Goal: Obtain resource: Obtain resource

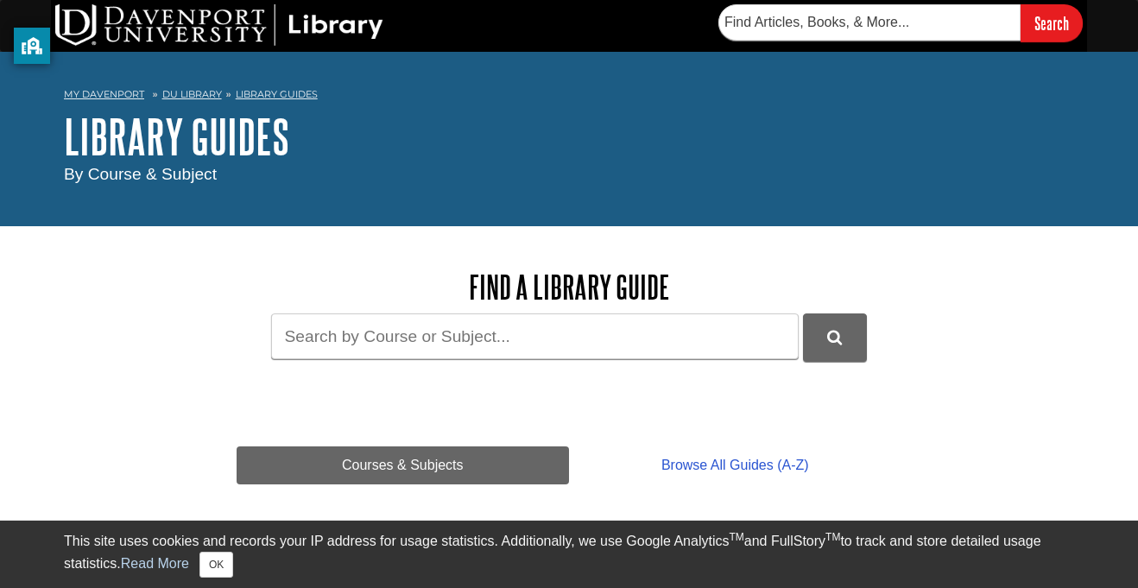
scroll to position [193, 0]
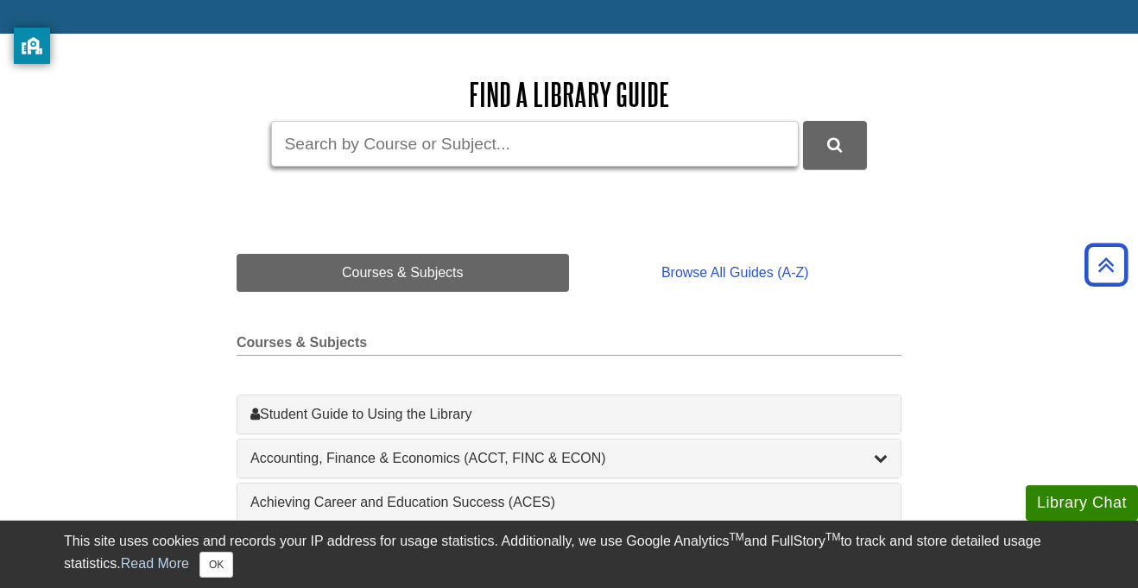
click at [442, 138] on input "Guide Search Terms" at bounding box center [535, 144] width 528 height 46
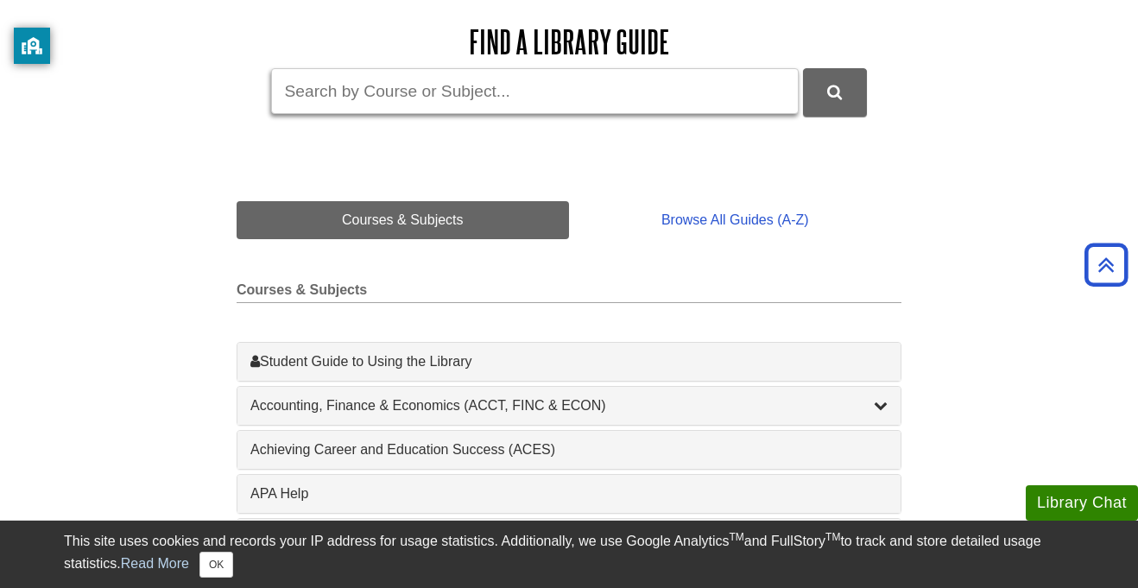
scroll to position [244, 0]
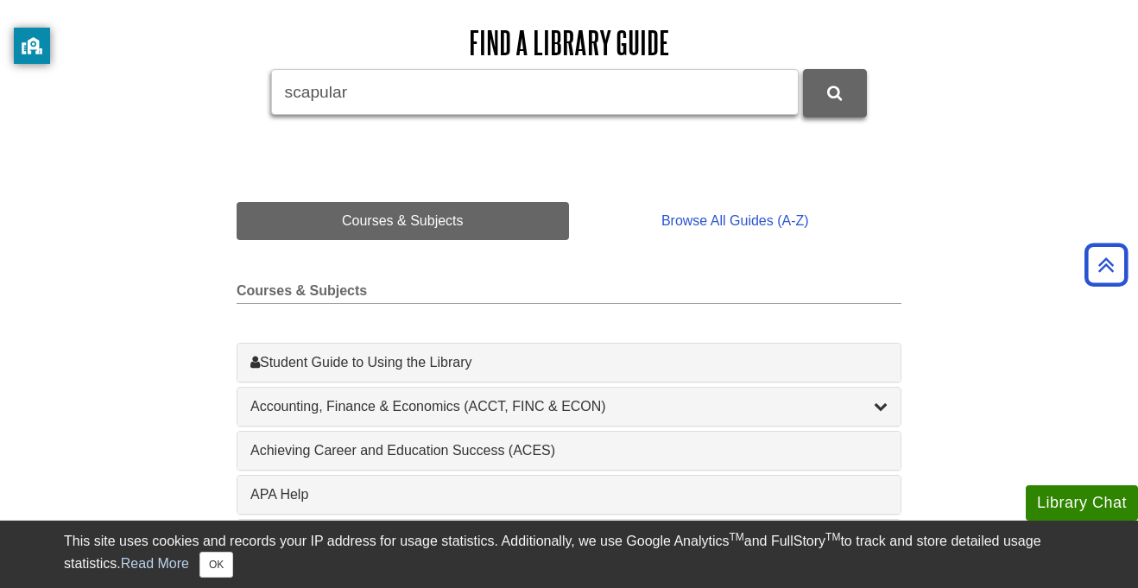
type input "scapular"
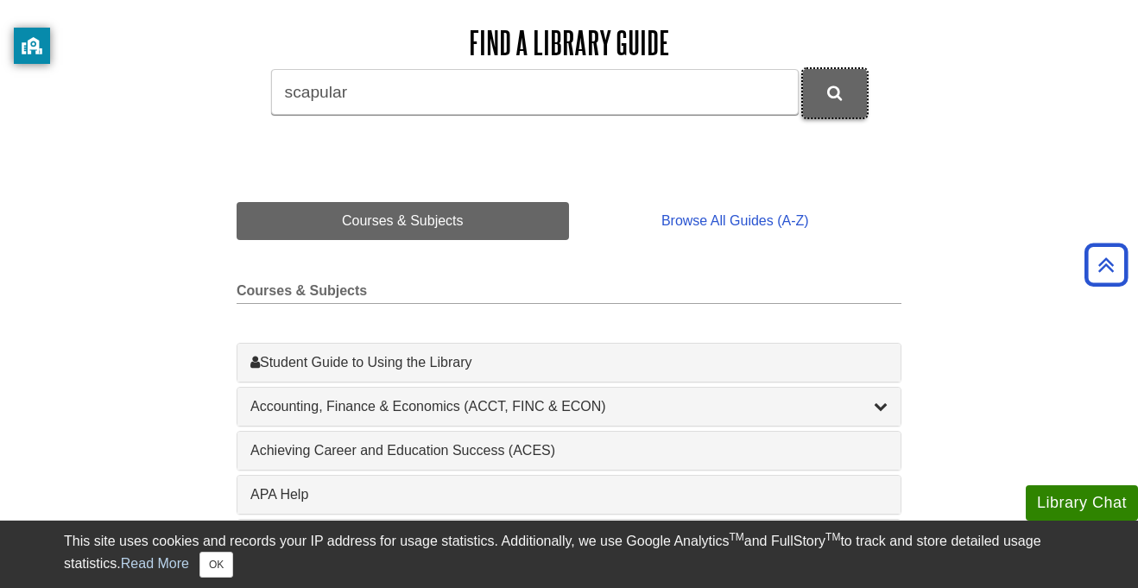
click at [804, 109] on button "DU Library Guides Search" at bounding box center [835, 93] width 64 height 48
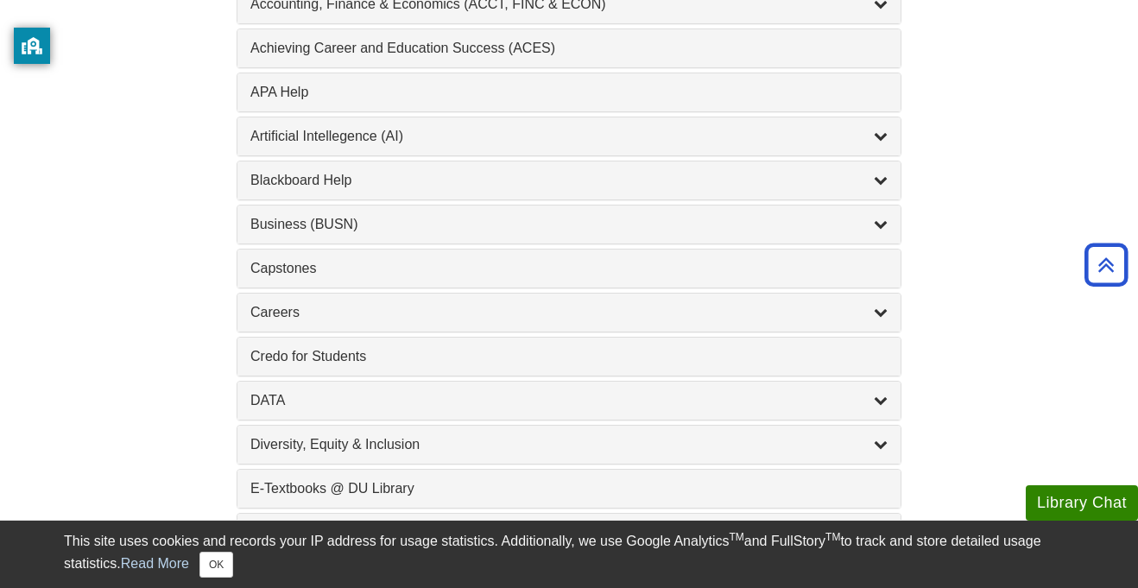
scroll to position [650, 0]
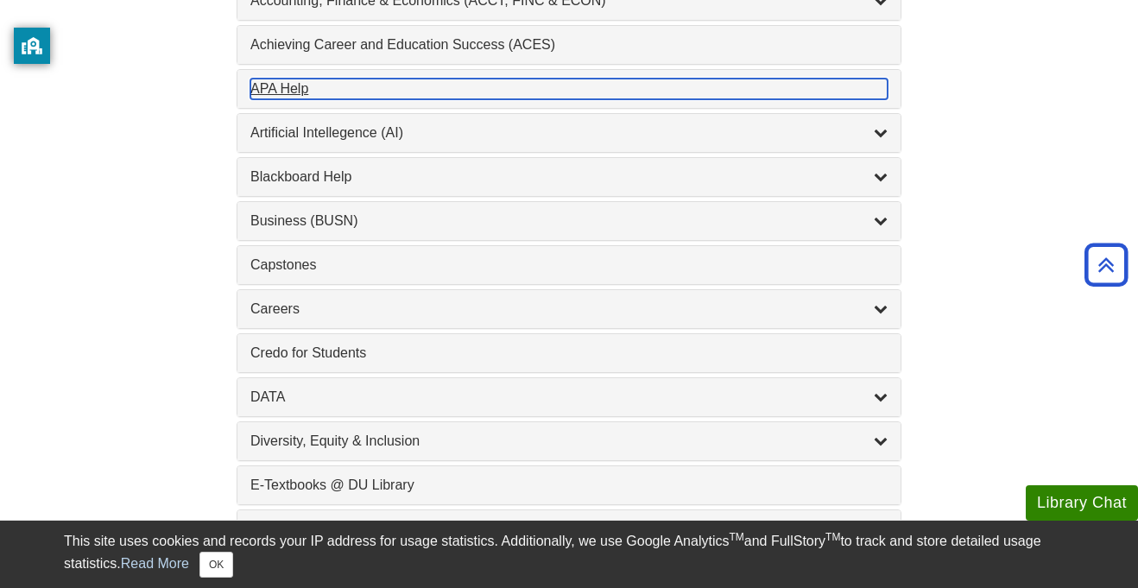
click at [367, 85] on div "APA Help , 1 guides" at bounding box center [568, 89] width 637 height 21
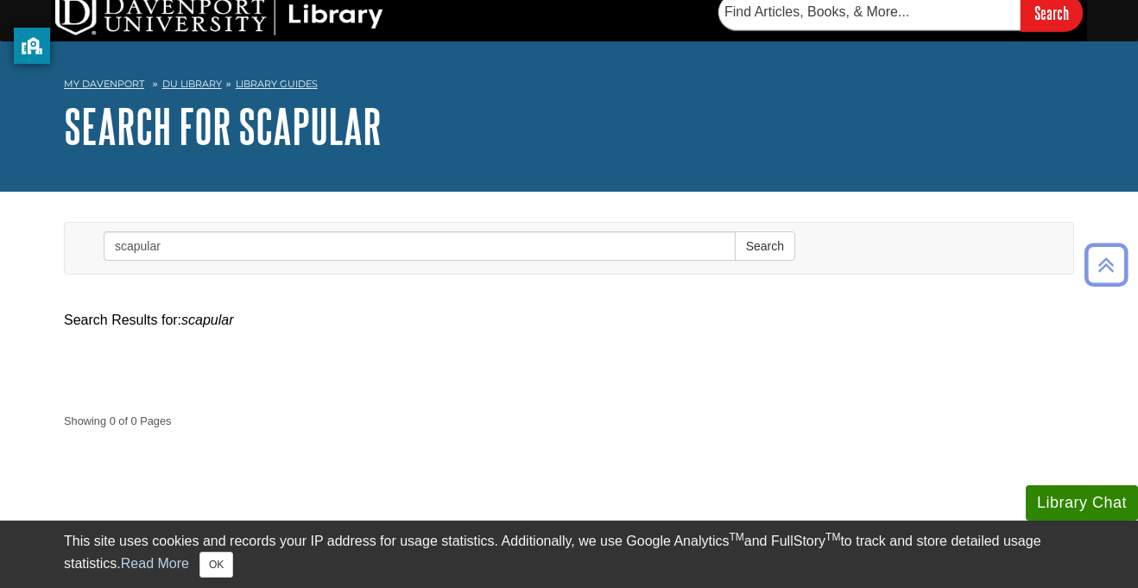
scroll to position [22, 0]
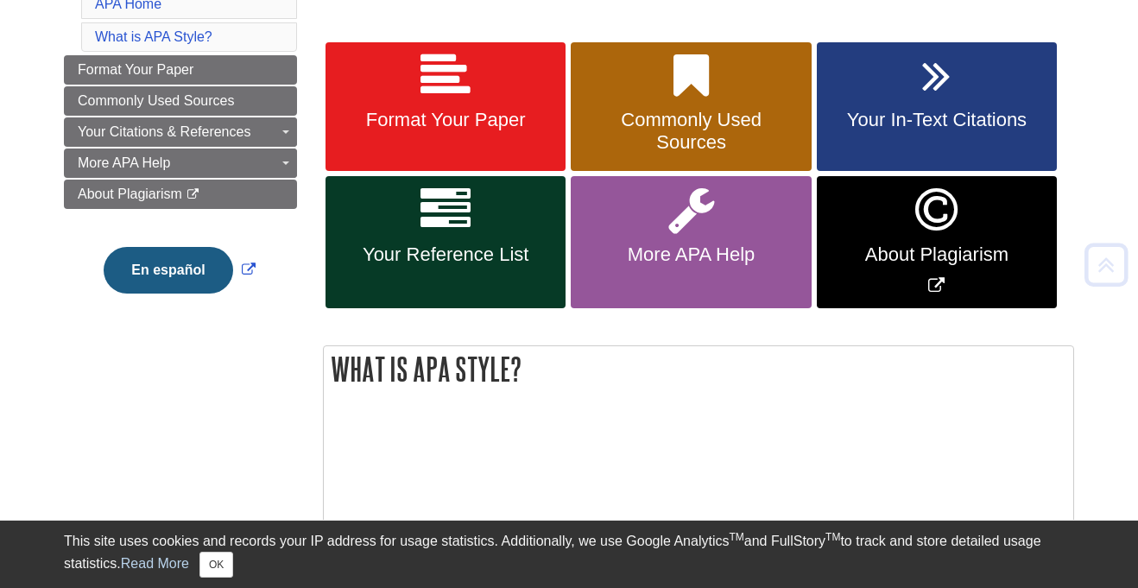
scroll to position [303, 0]
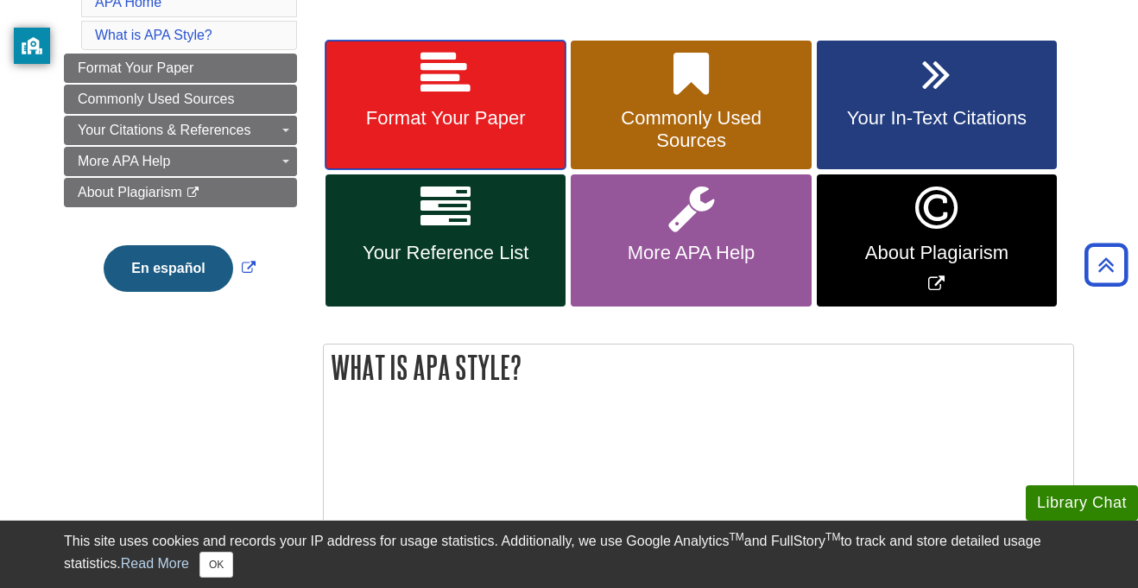
click at [421, 93] on icon at bounding box center [446, 74] width 50 height 50
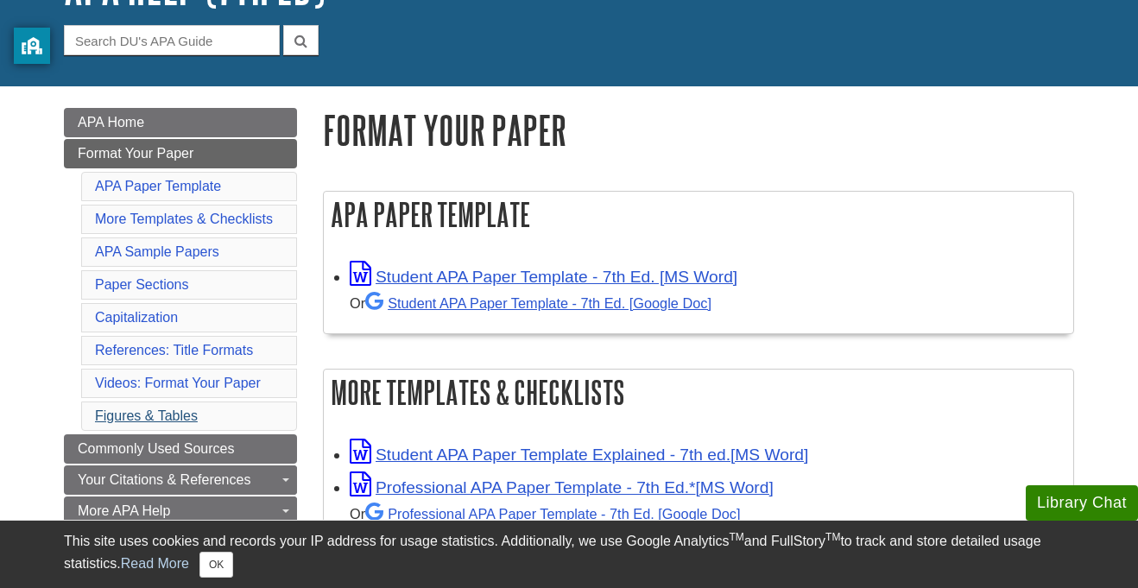
scroll to position [154, 0]
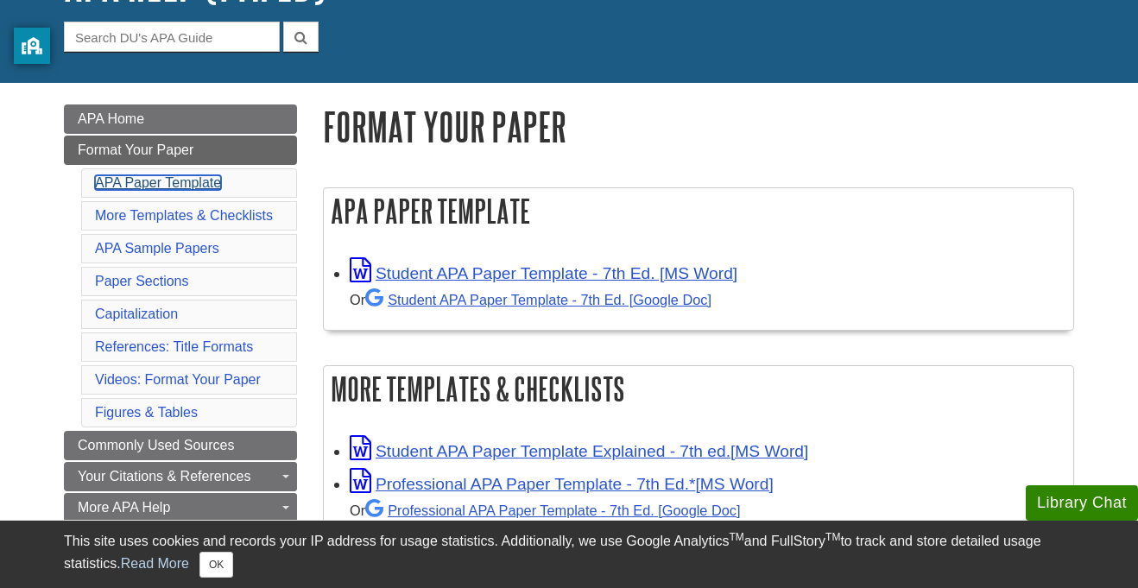
click at [139, 190] on link "APA Paper Template" at bounding box center [158, 182] width 126 height 15
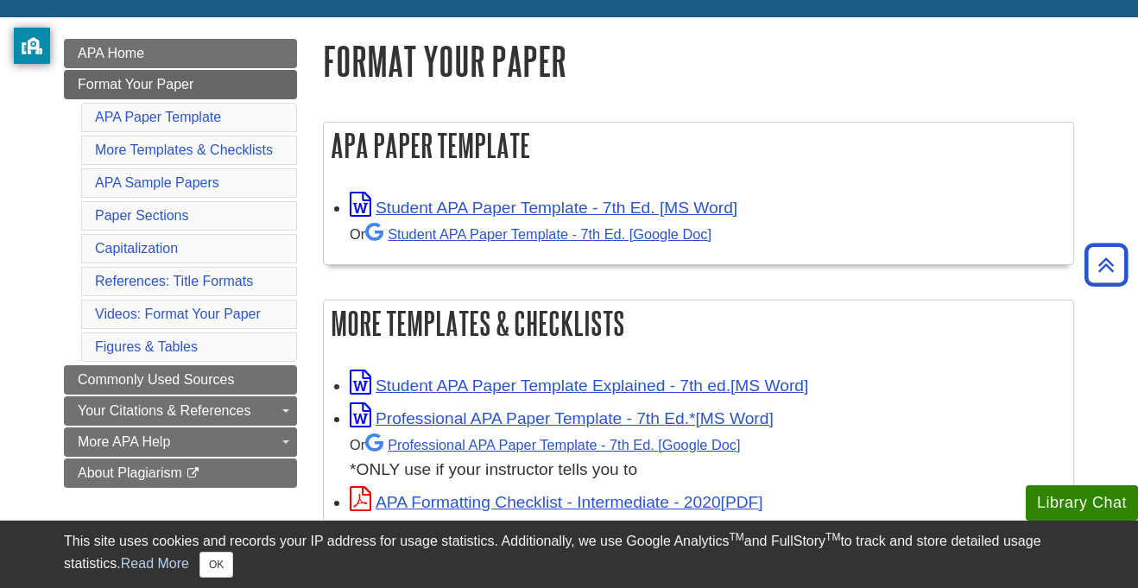
scroll to position [231, 0]
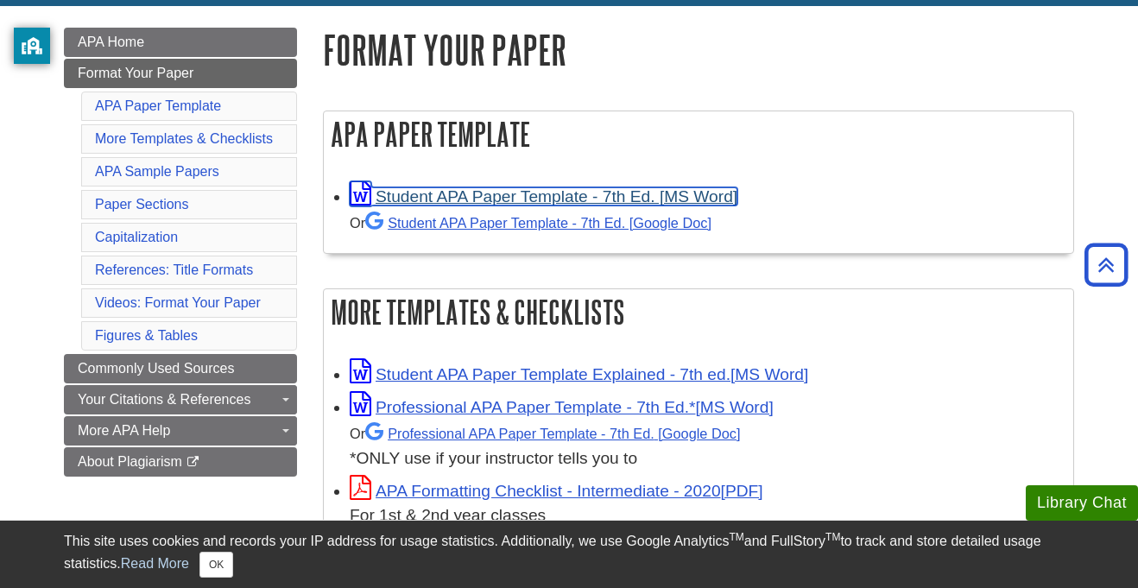
click at [406, 200] on link "Student APA Paper Template - 7th Ed. [MS Word]" at bounding box center [544, 196] width 388 height 18
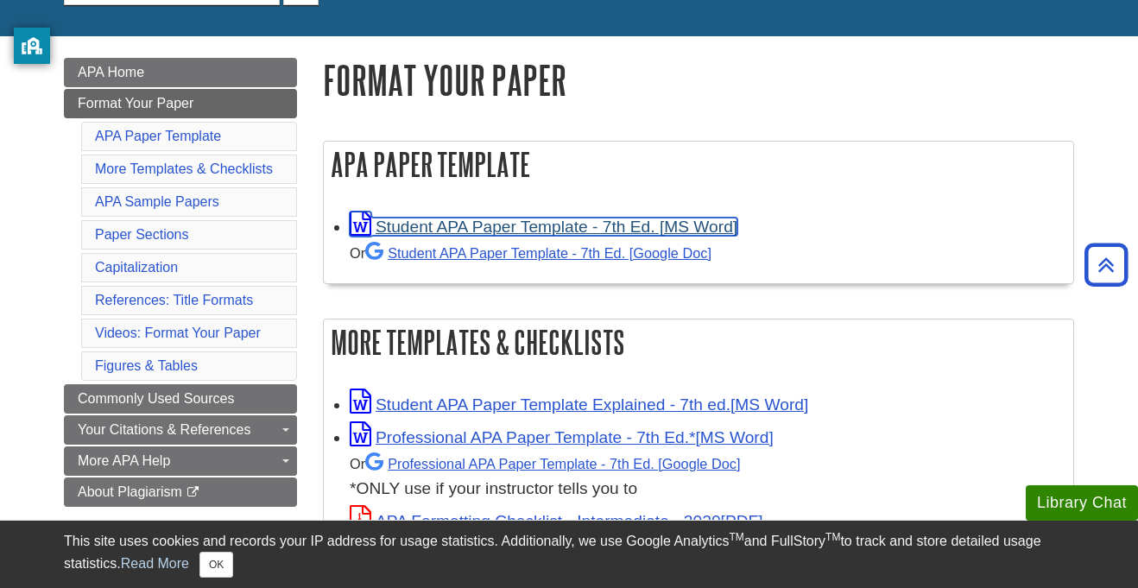
scroll to position [196, 0]
